Goal: Information Seeking & Learning: Check status

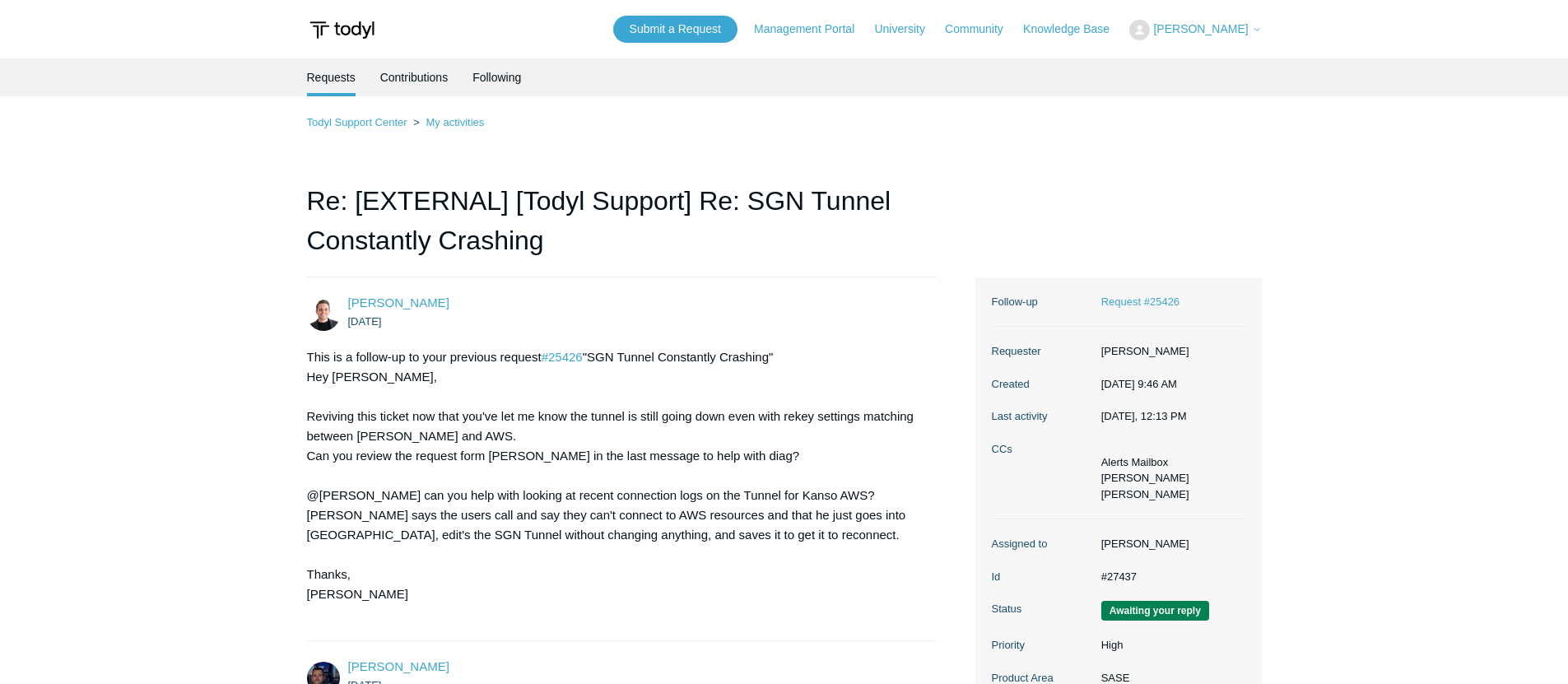
scroll to position [3666, 0]
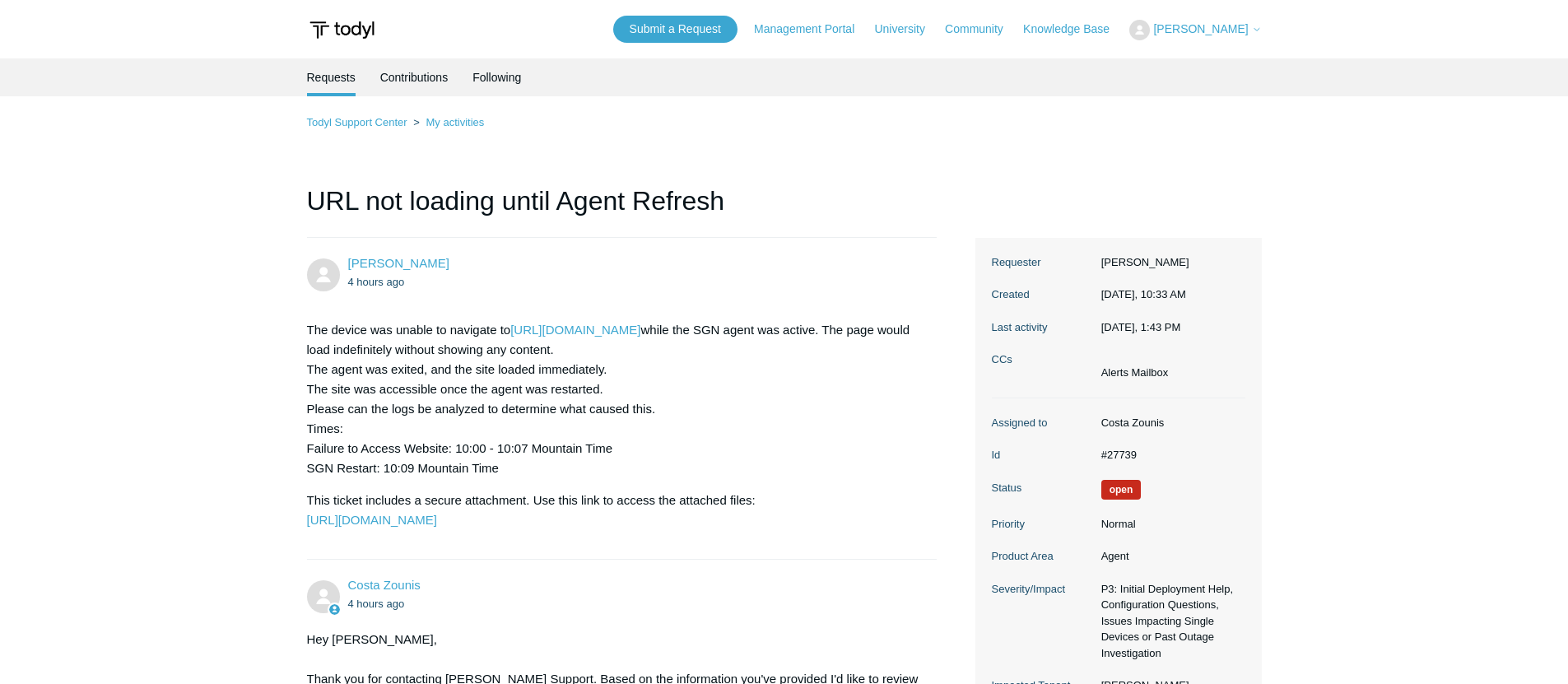
scroll to position [1538, 0]
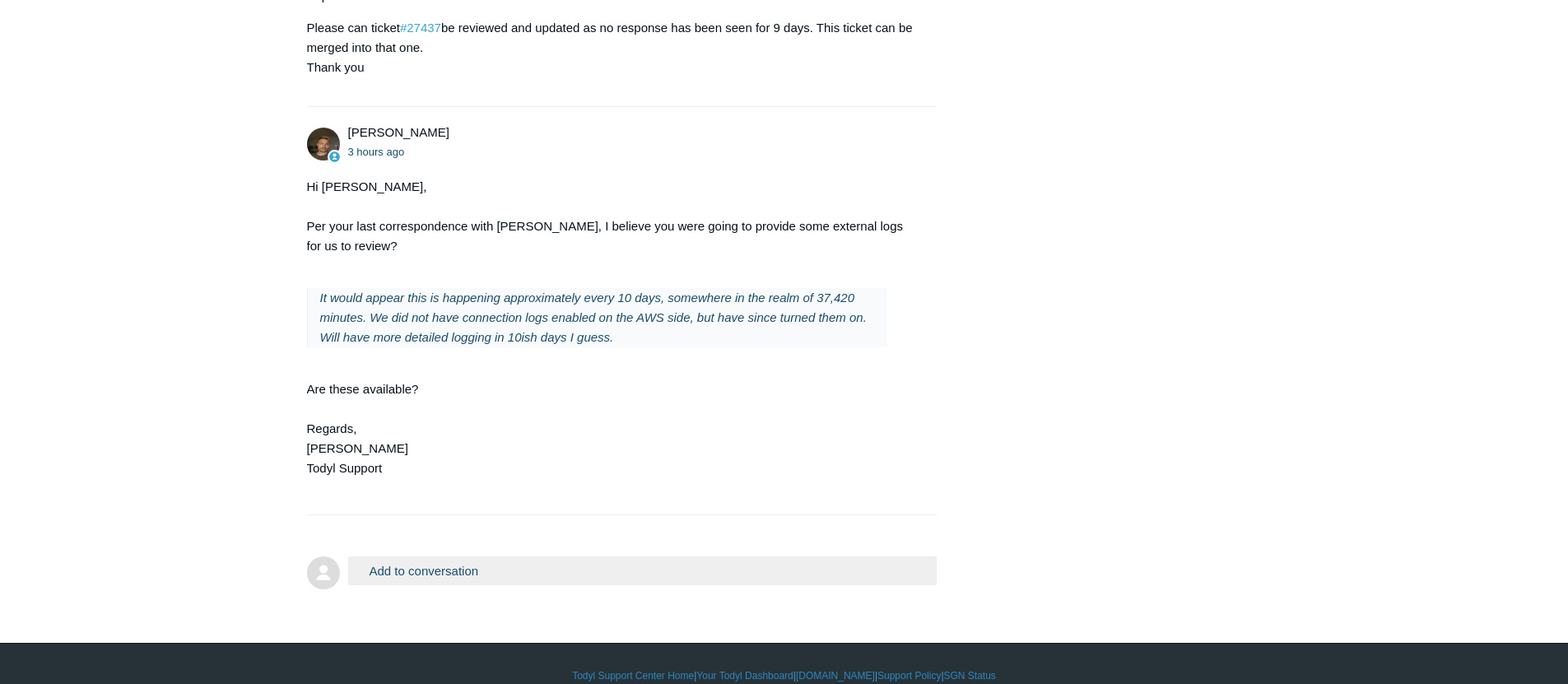
scroll to position [3664, 0]
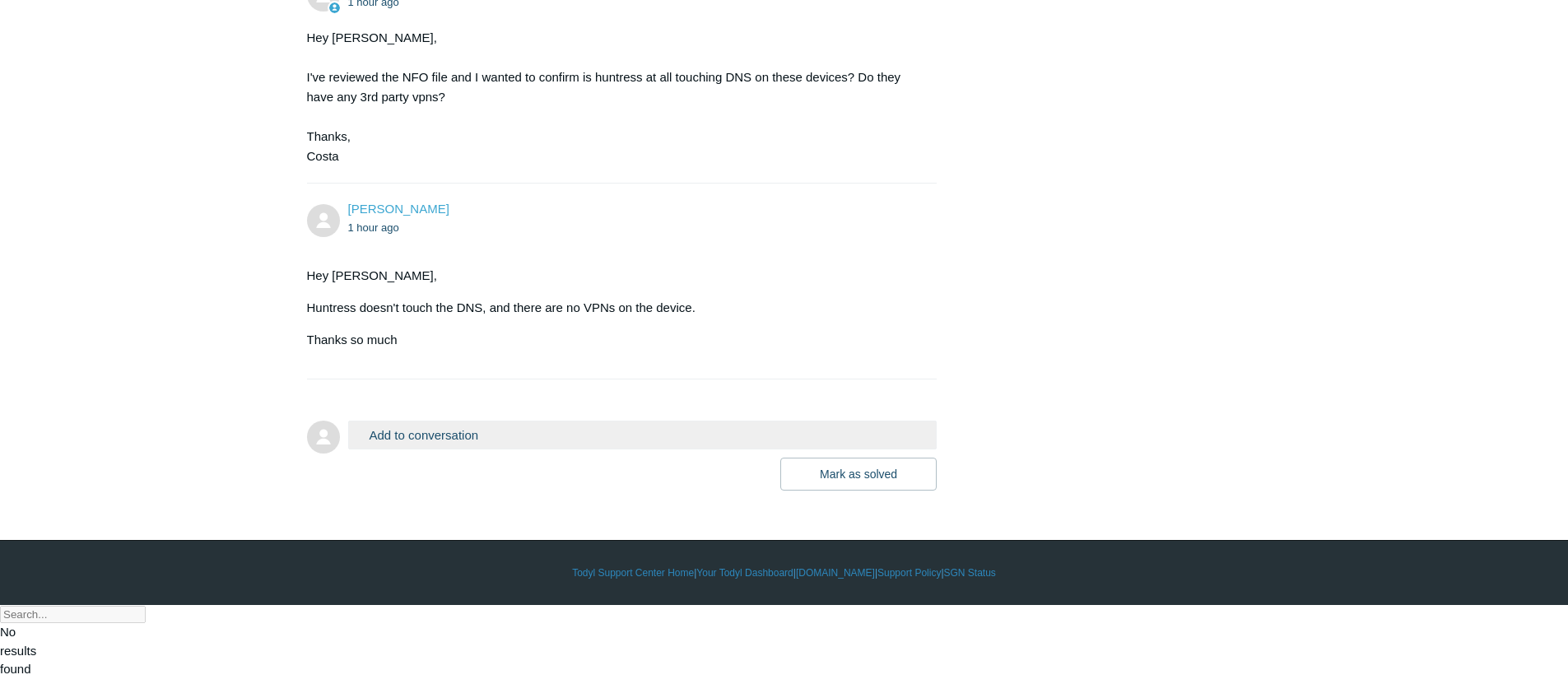
scroll to position [1538, 0]
